Goal: Task Accomplishment & Management: Use online tool/utility

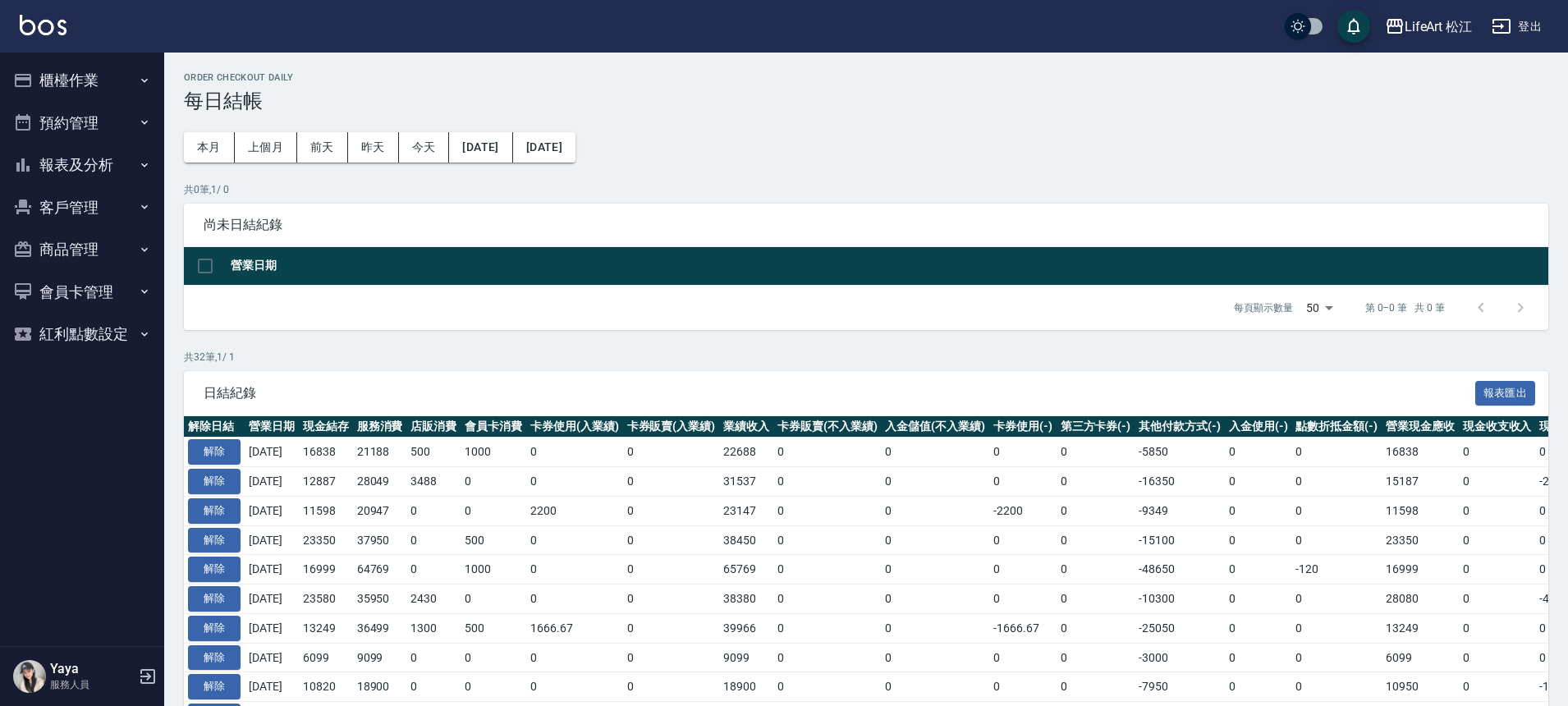
click at [81, 76] on button "櫃檯作業" at bounding box center [82, 80] width 151 height 42
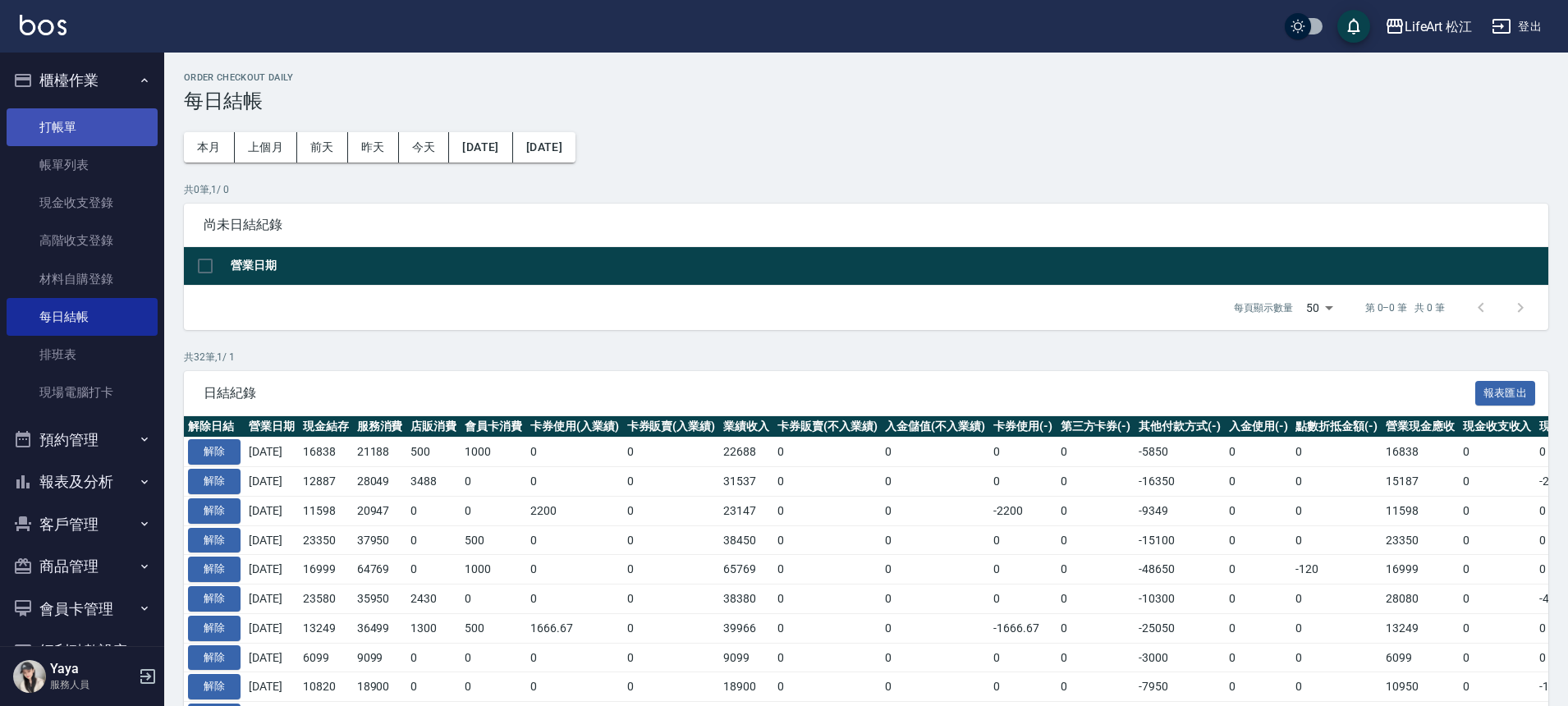
click at [107, 132] on link "打帳單" at bounding box center [82, 127] width 151 height 37
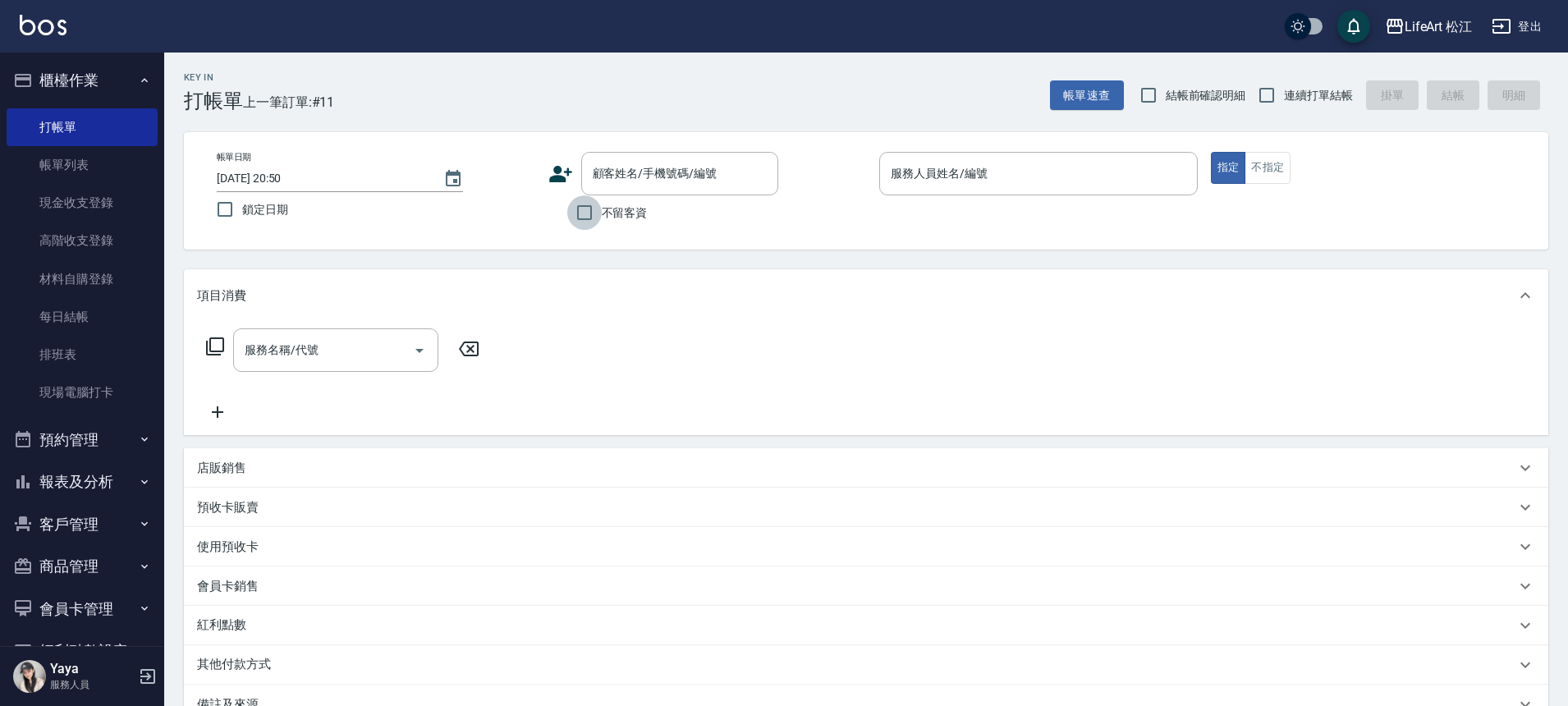
click at [585, 211] on input "不留客資" at bounding box center [584, 212] width 35 height 35
checkbox input "true"
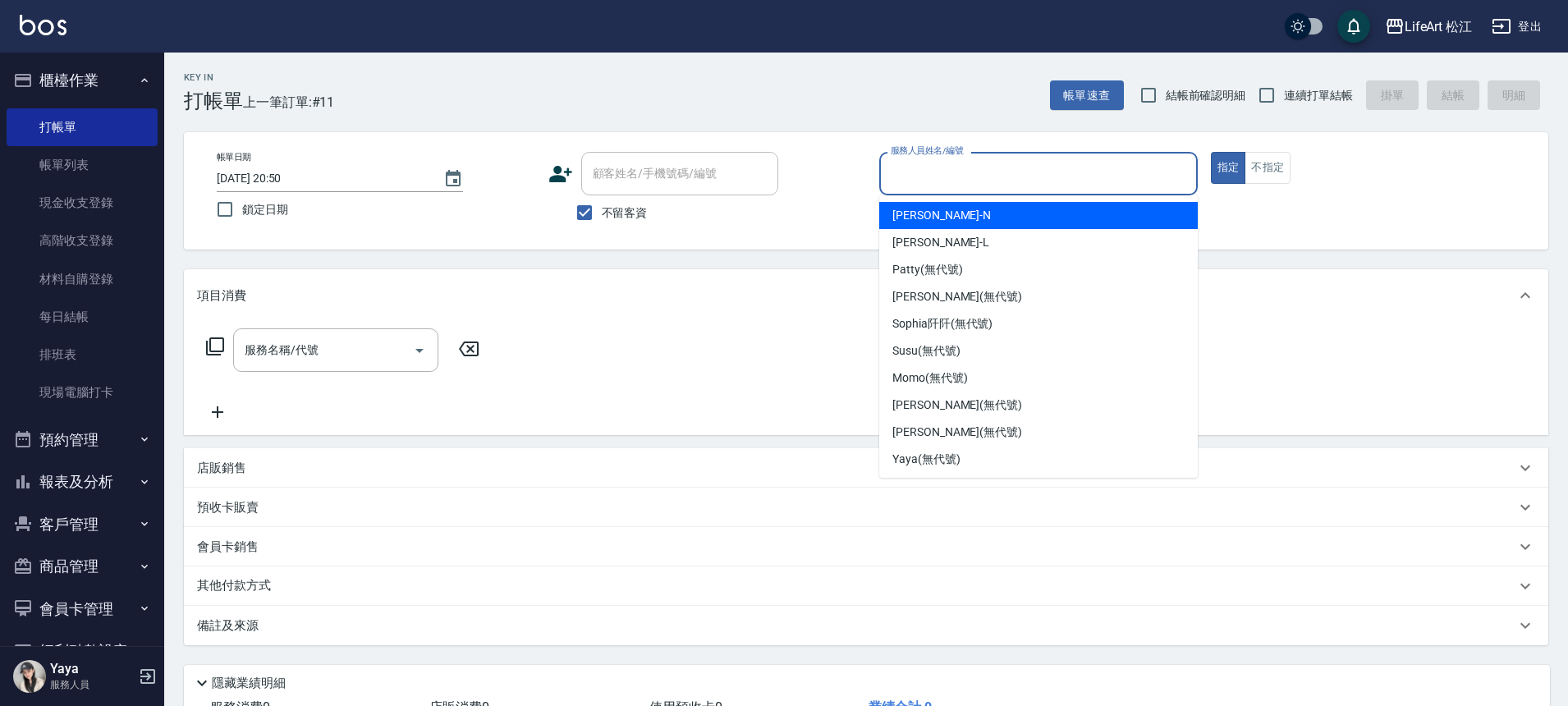
click at [965, 179] on input "服務人員姓名/編號" at bounding box center [1038, 173] width 304 height 29
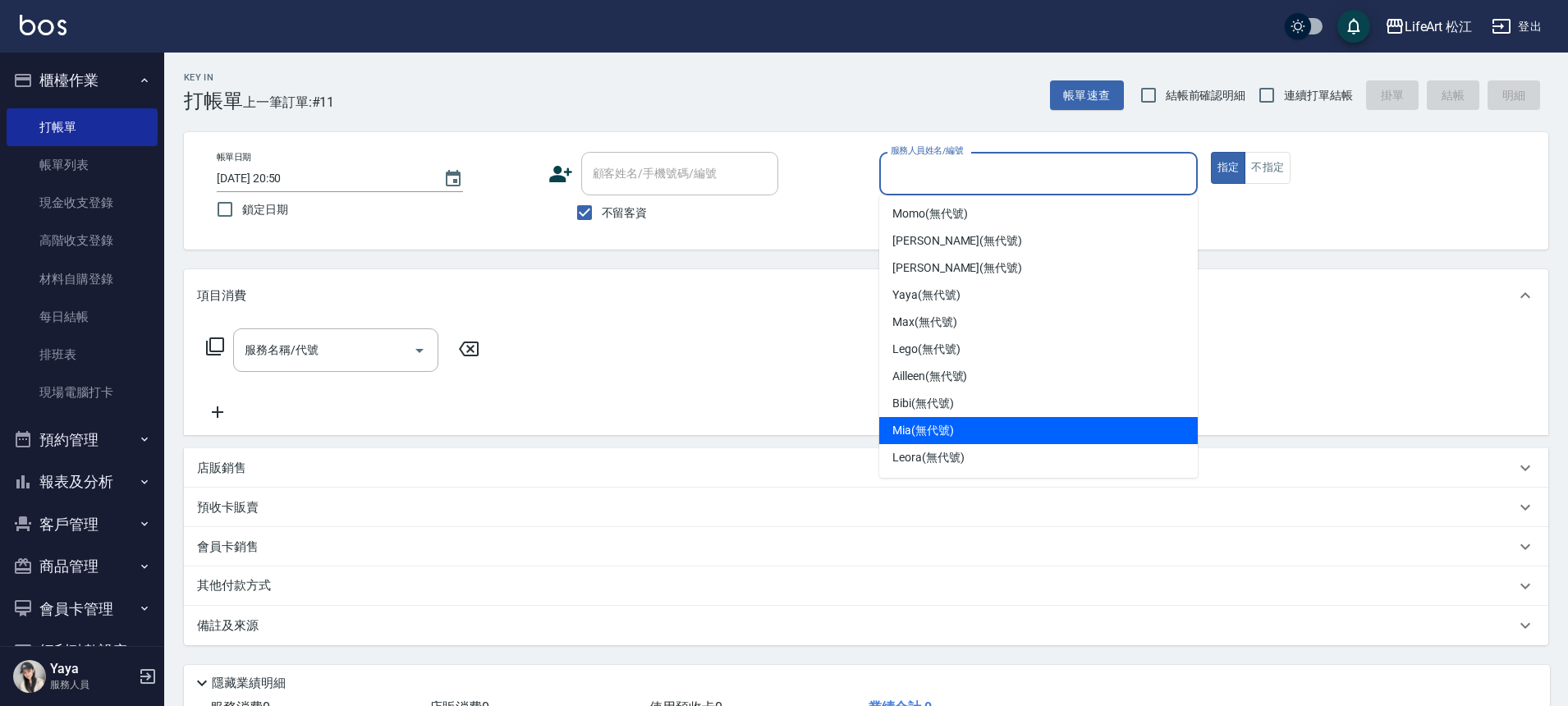
scroll to position [3, 0]
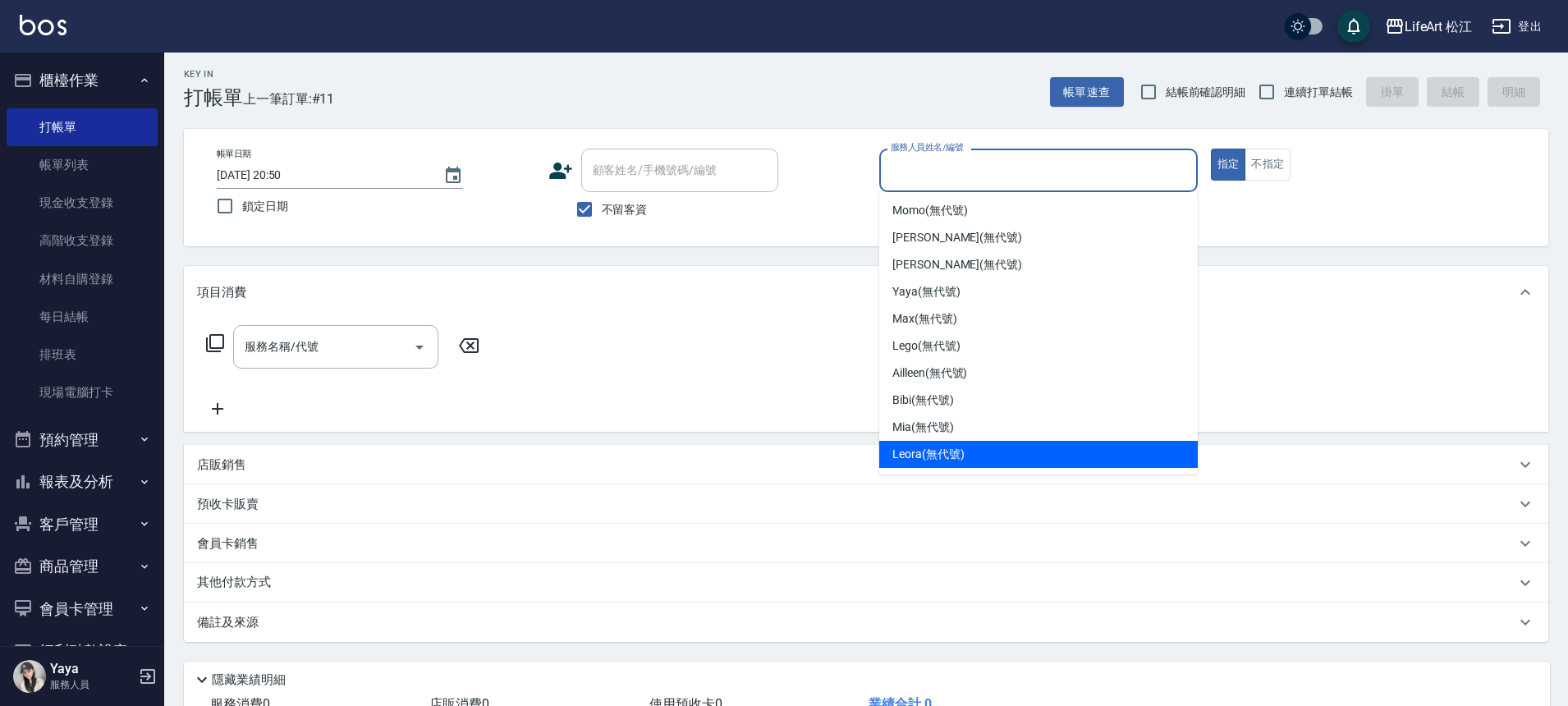
click at [964, 448] on div "Leora (無代號)" at bounding box center [1037, 454] width 319 height 27
type input "Leora(無代號)"
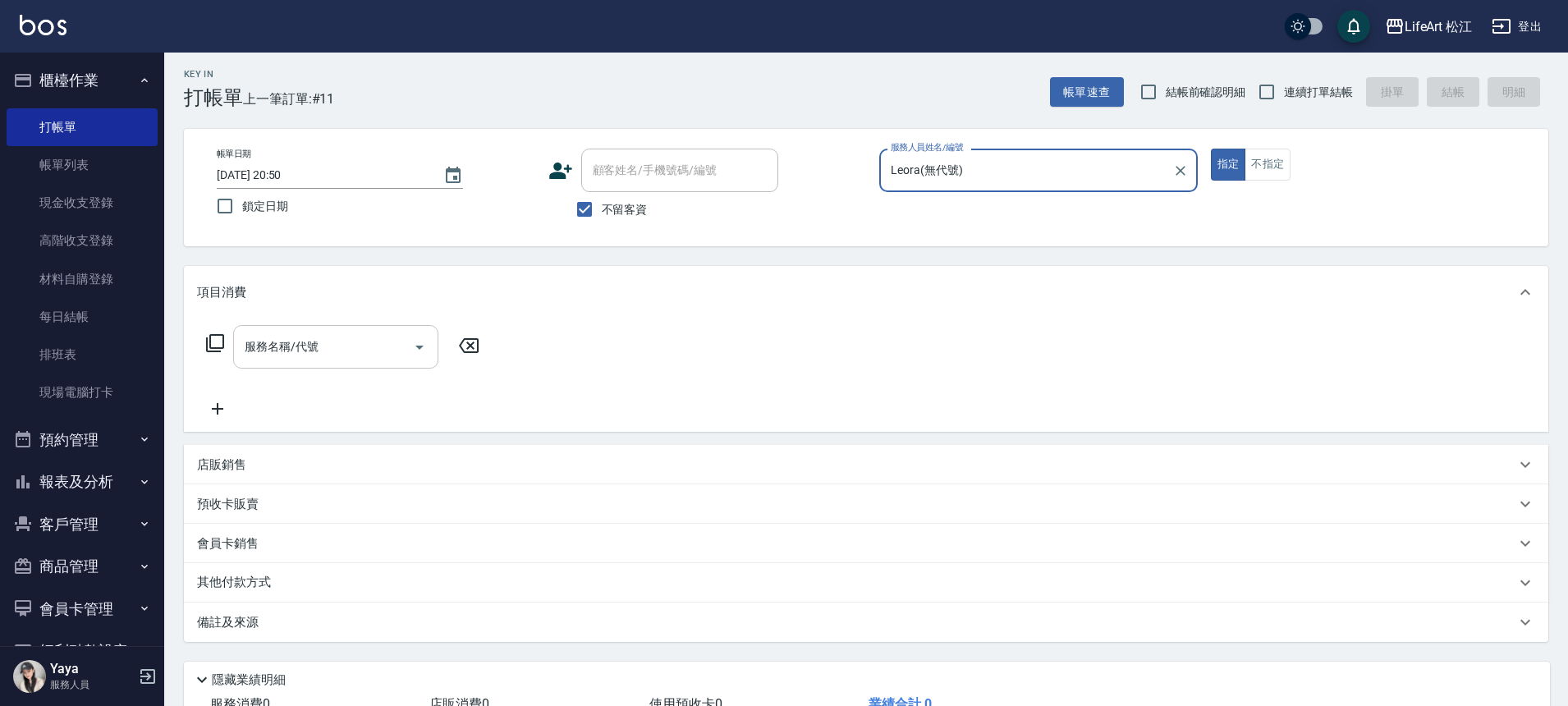
click at [287, 359] on input "服務名稱/代號" at bounding box center [323, 346] width 166 height 29
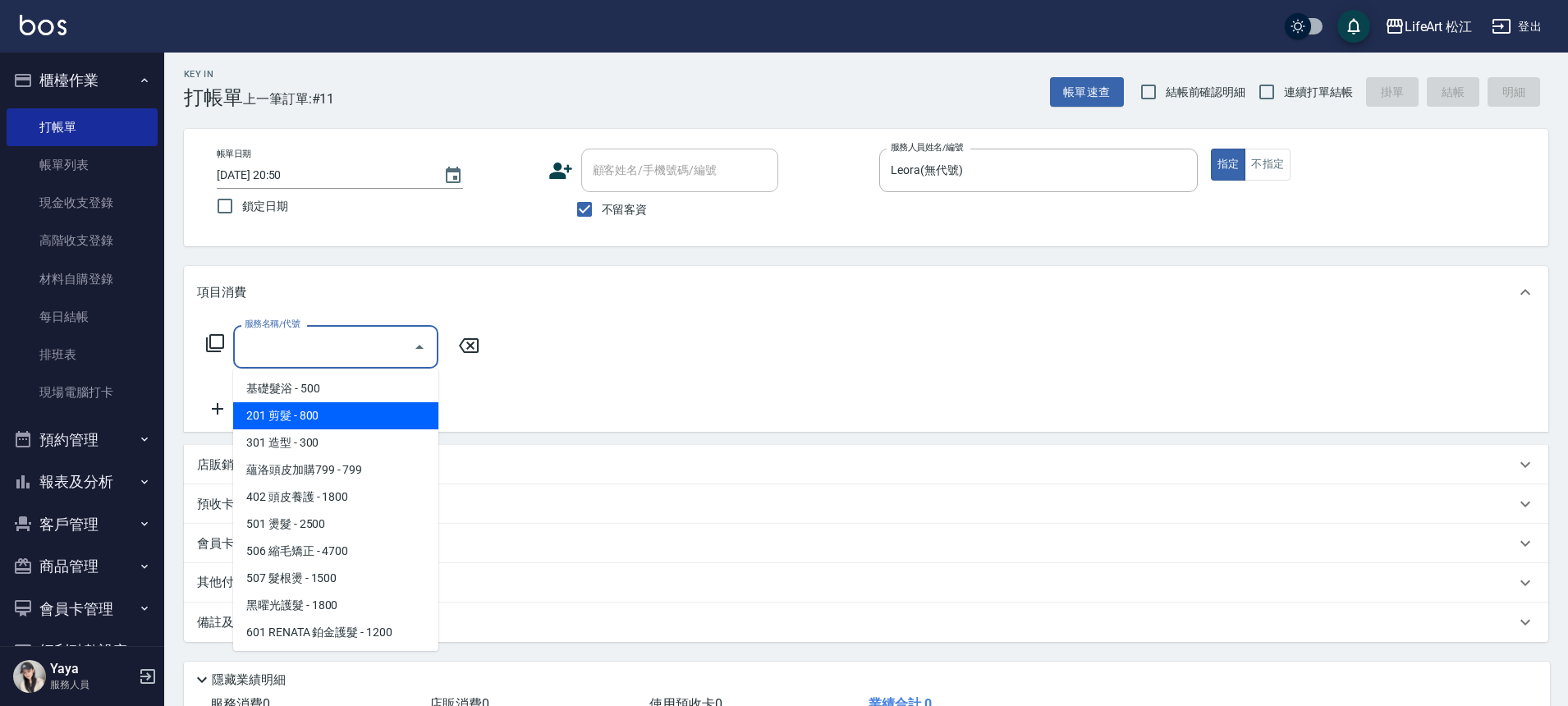
click at [284, 419] on span "201 剪髮 - 800" at bounding box center [335, 415] width 205 height 27
type input "201 剪髮(201)"
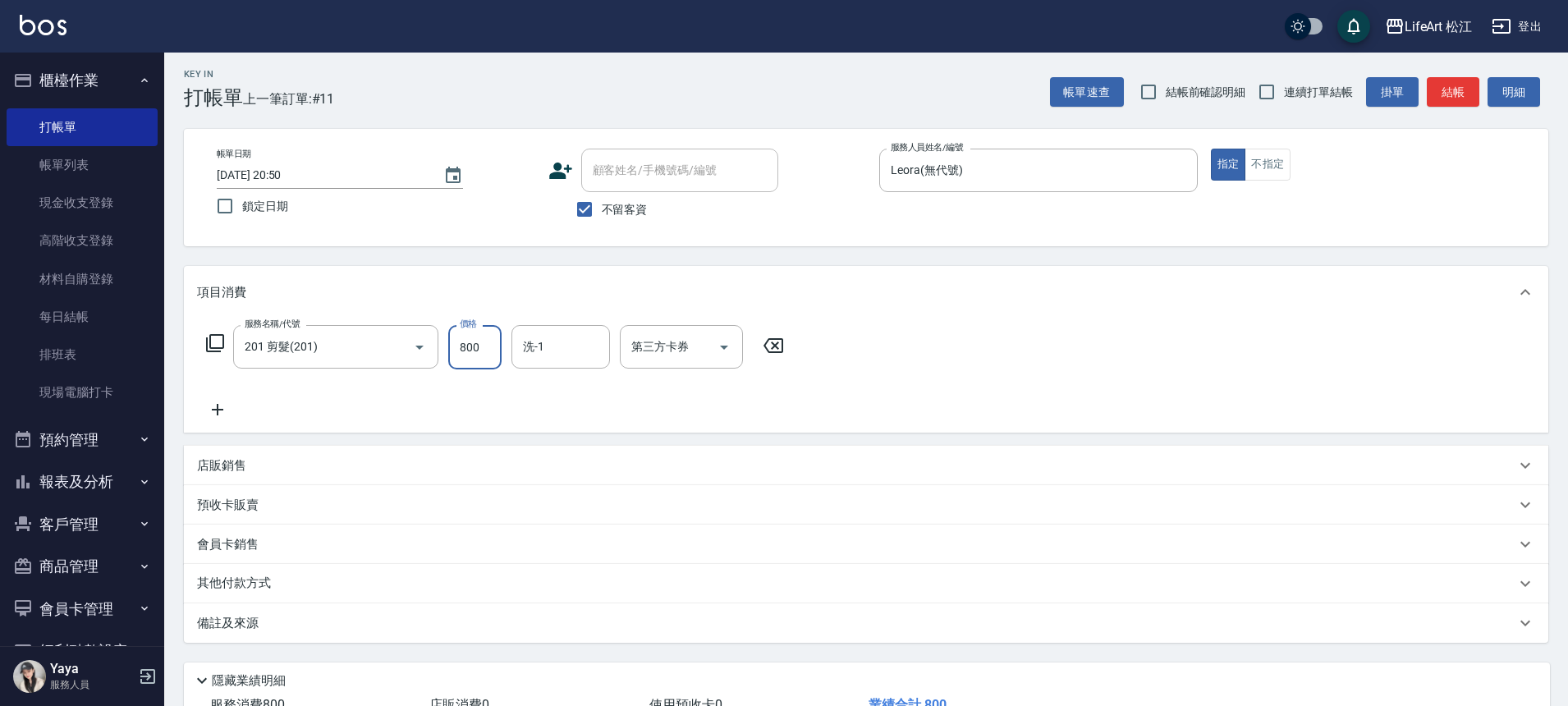
click at [468, 356] on input "800" at bounding box center [474, 347] width 53 height 44
type input "600"
click at [269, 625] on div "備註及來源" at bounding box center [856, 622] width 1319 height 17
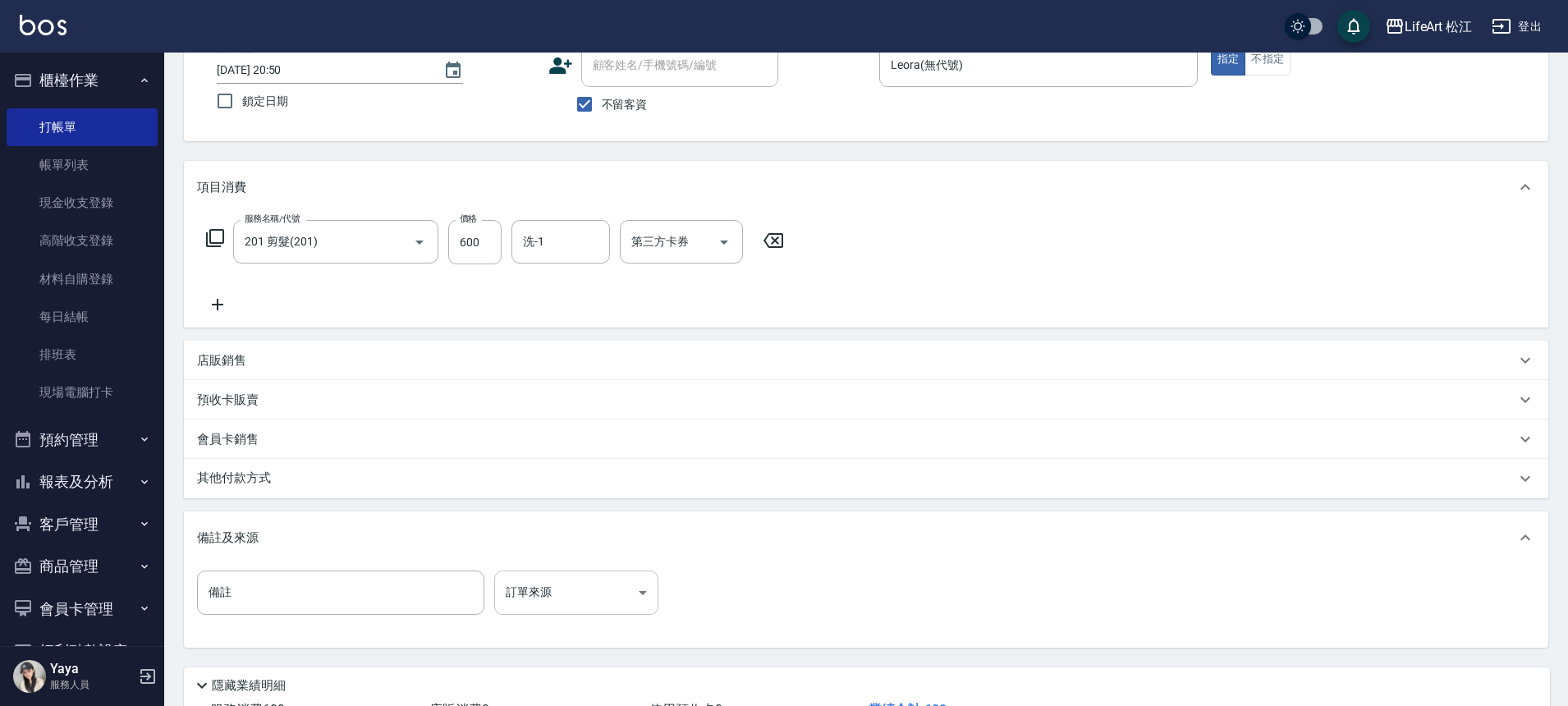
scroll to position [111, 0]
click at [550, 578] on body "LifeArt 松江 登出 櫃檯作業 打帳單 帳單列表 現金收支登錄 高階收支登錄 材料自購登錄 每日結帳 排班表 現場電腦打卡 預約管理 預約管理 單日預約…" at bounding box center [784, 355] width 1568 height 934
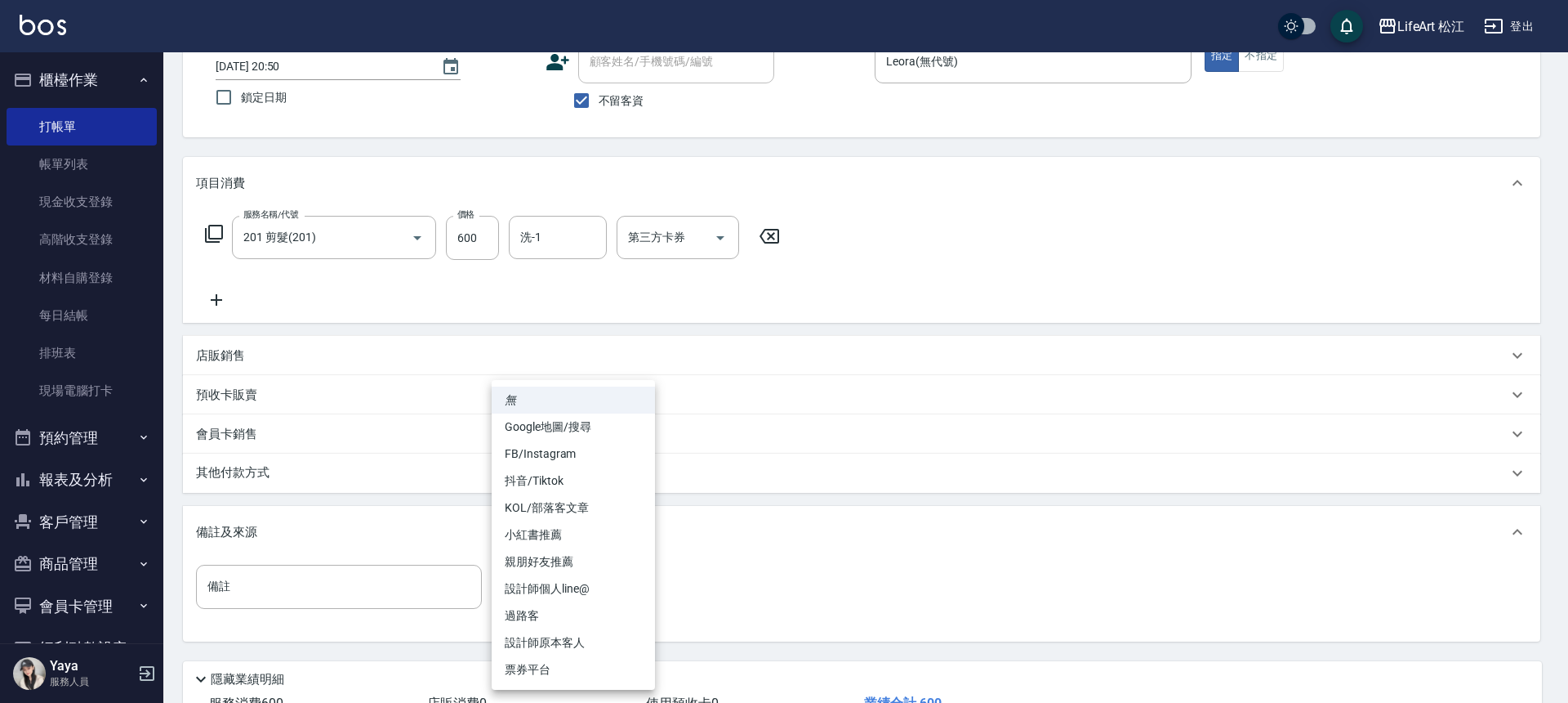
click at [573, 560] on li "親朋好友推薦" at bounding box center [573, 562] width 163 height 27
type input "親朋好友推薦"
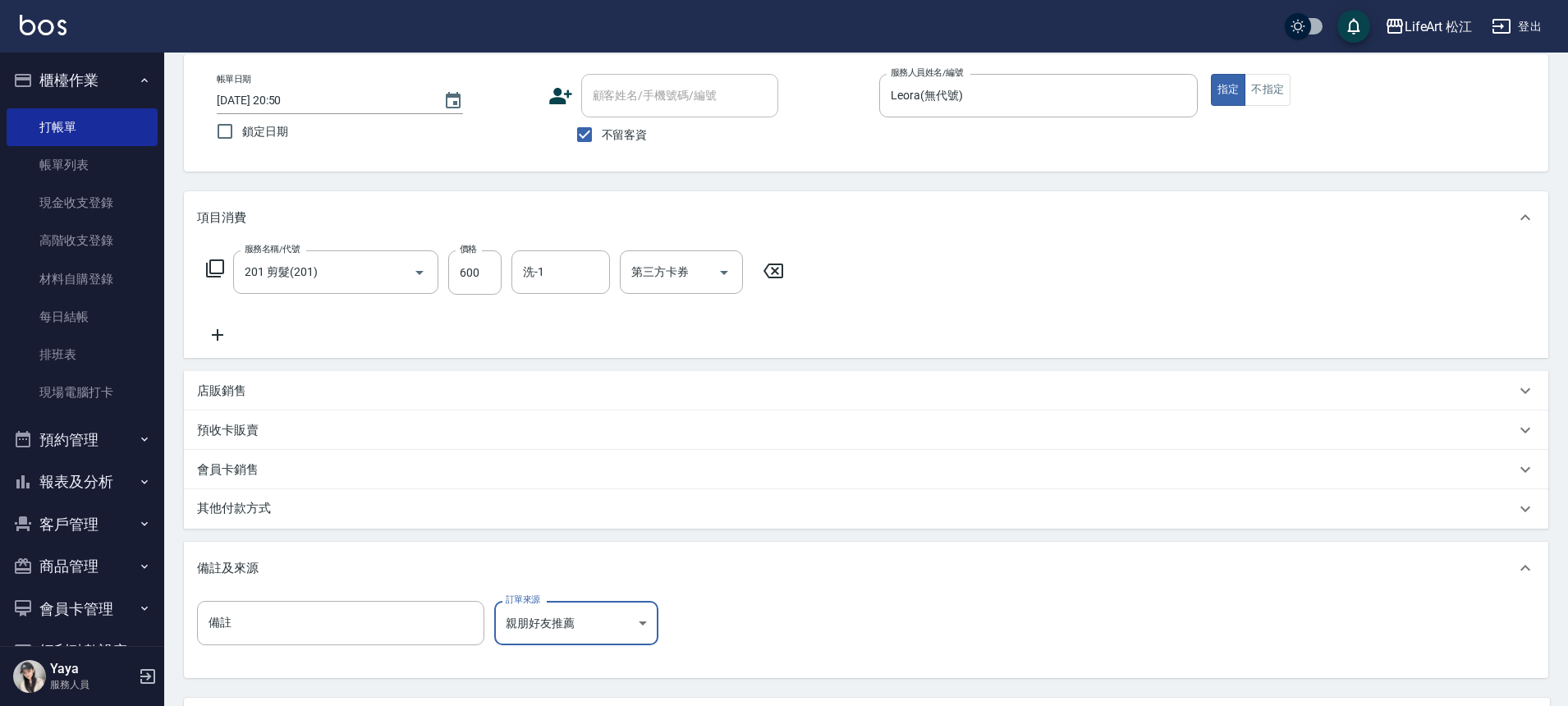
scroll to position [0, 0]
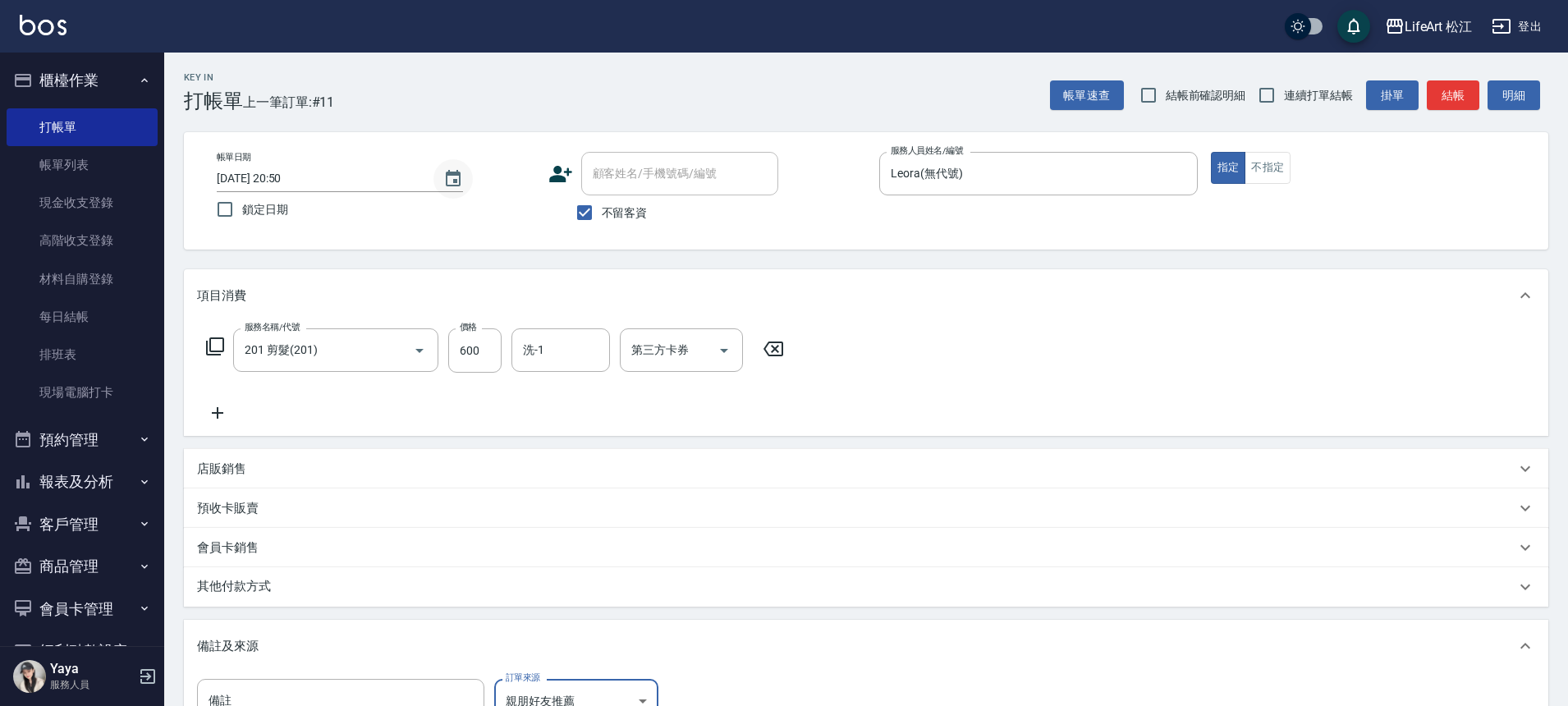
click at [452, 179] on icon "Choose date, selected date is 2025-10-08" at bounding box center [453, 178] width 20 height 20
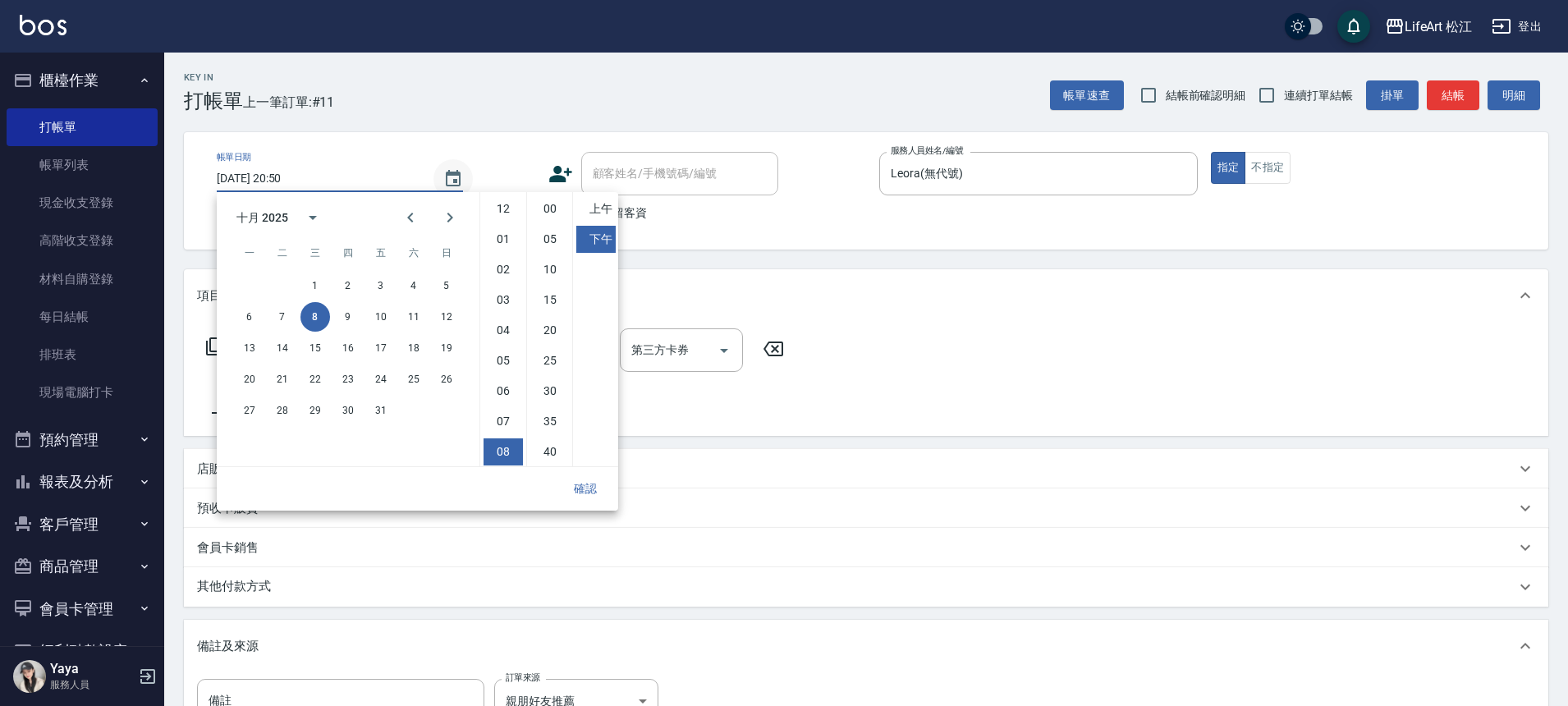
scroll to position [92, 0]
click at [349, 319] on button "9" at bounding box center [348, 317] width 30 height 30
type input "[DATE] 20:50"
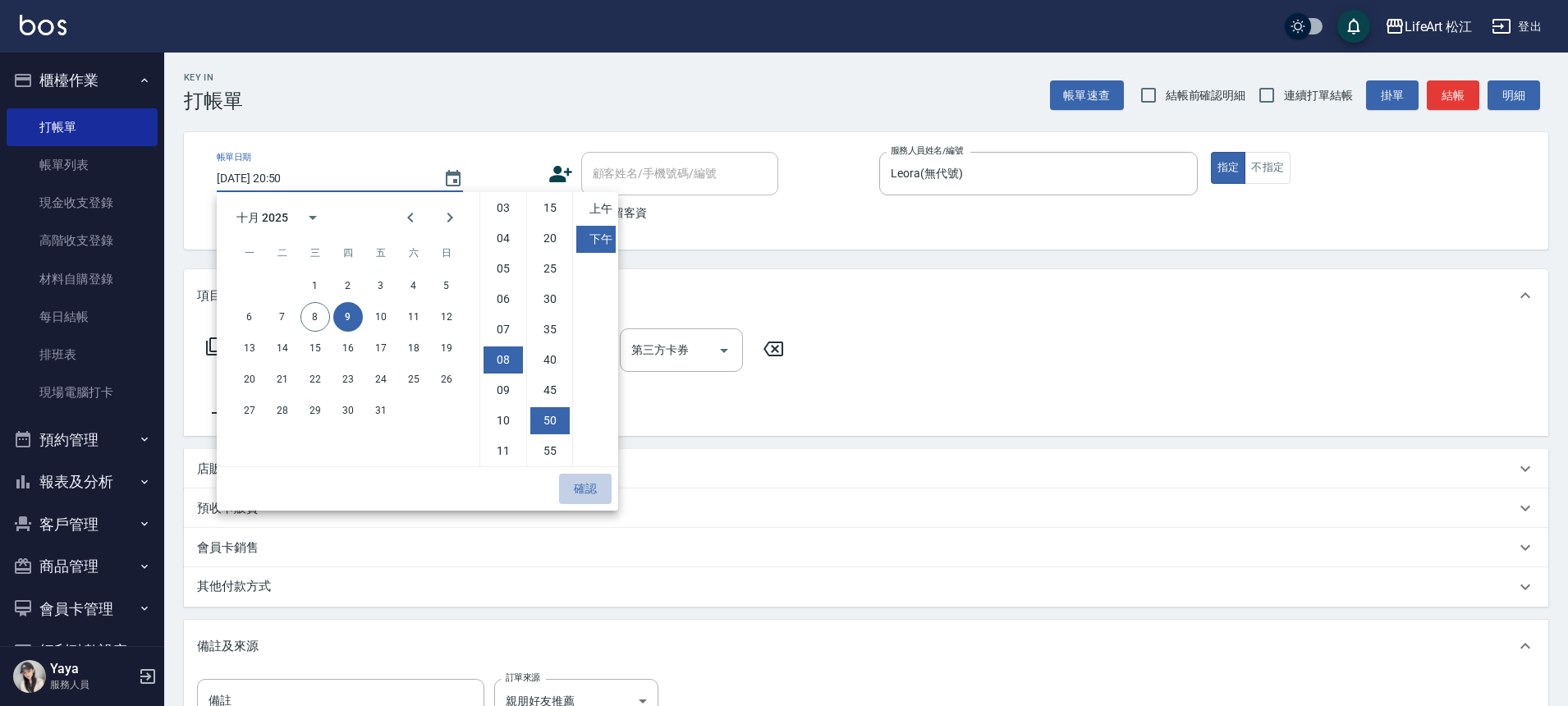
click at [586, 484] on button "確認" at bounding box center [585, 488] width 52 height 31
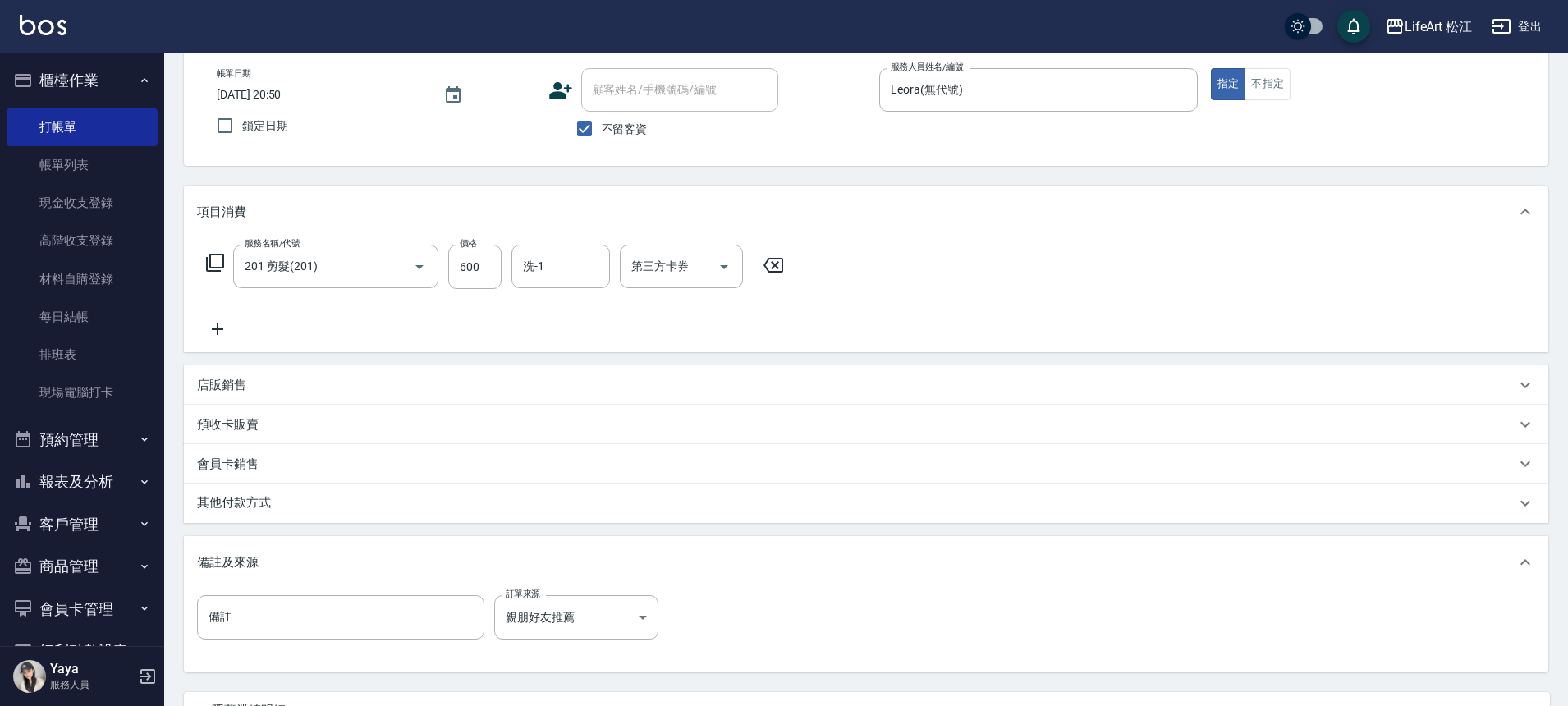
scroll to position [236, 0]
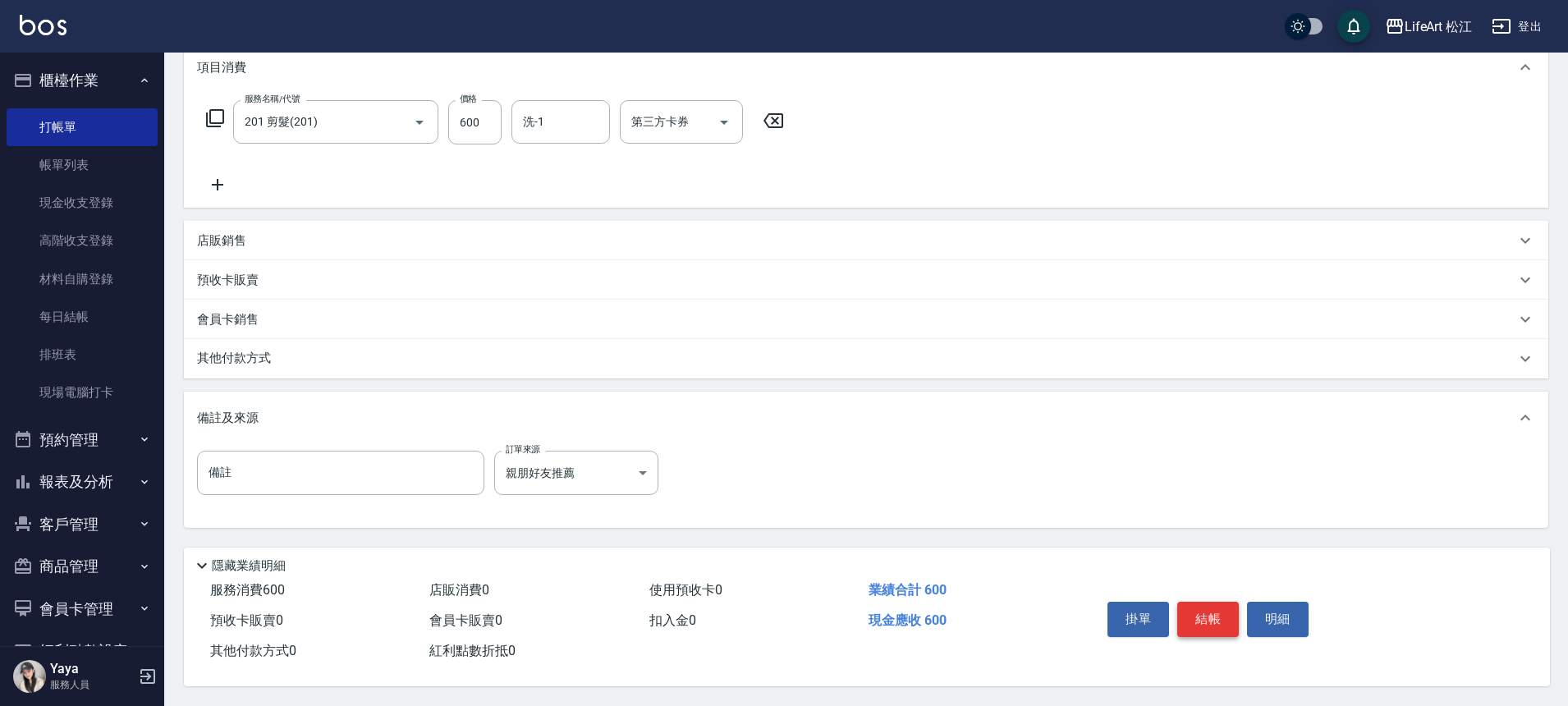
click at [1215, 603] on button "結帳" at bounding box center [1208, 618] width 61 height 35
